Goal: Go to known website: Access a specific website the user already knows

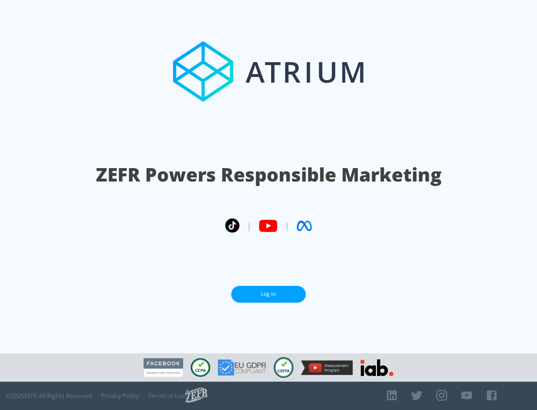
click at [268, 294] on link "Log In" at bounding box center [268, 294] width 75 height 17
